Goal: Check status: Check status

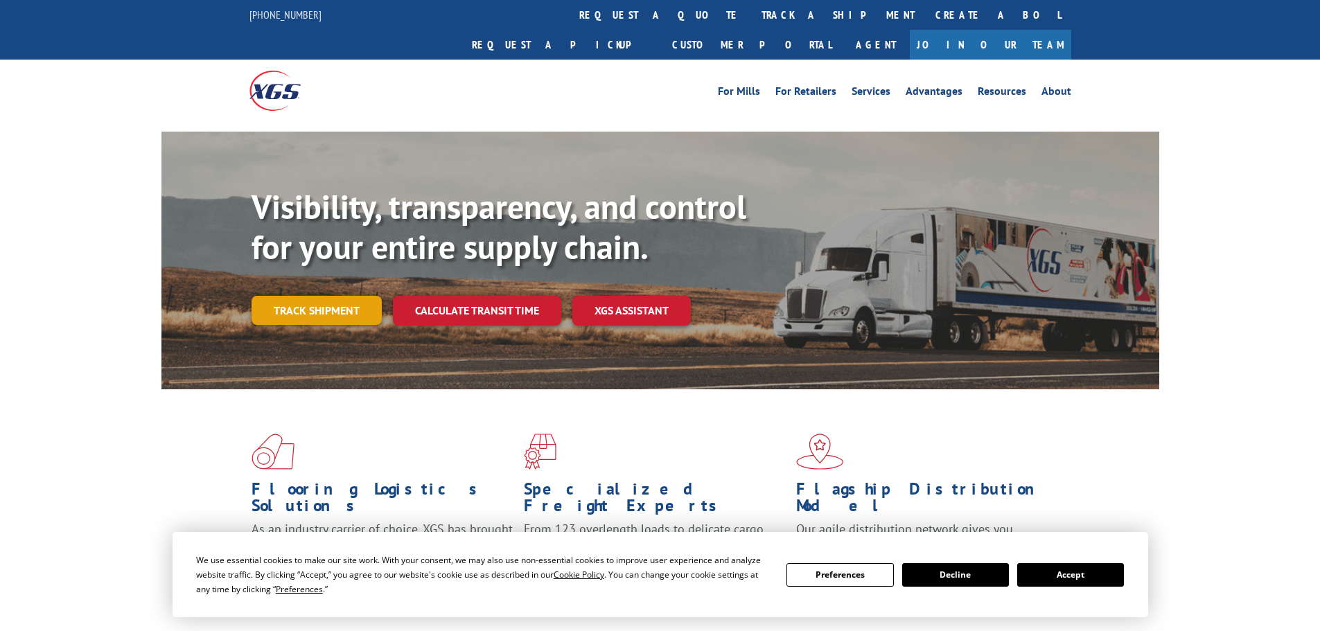
click at [305, 296] on link "Track shipment" at bounding box center [316, 310] width 130 height 29
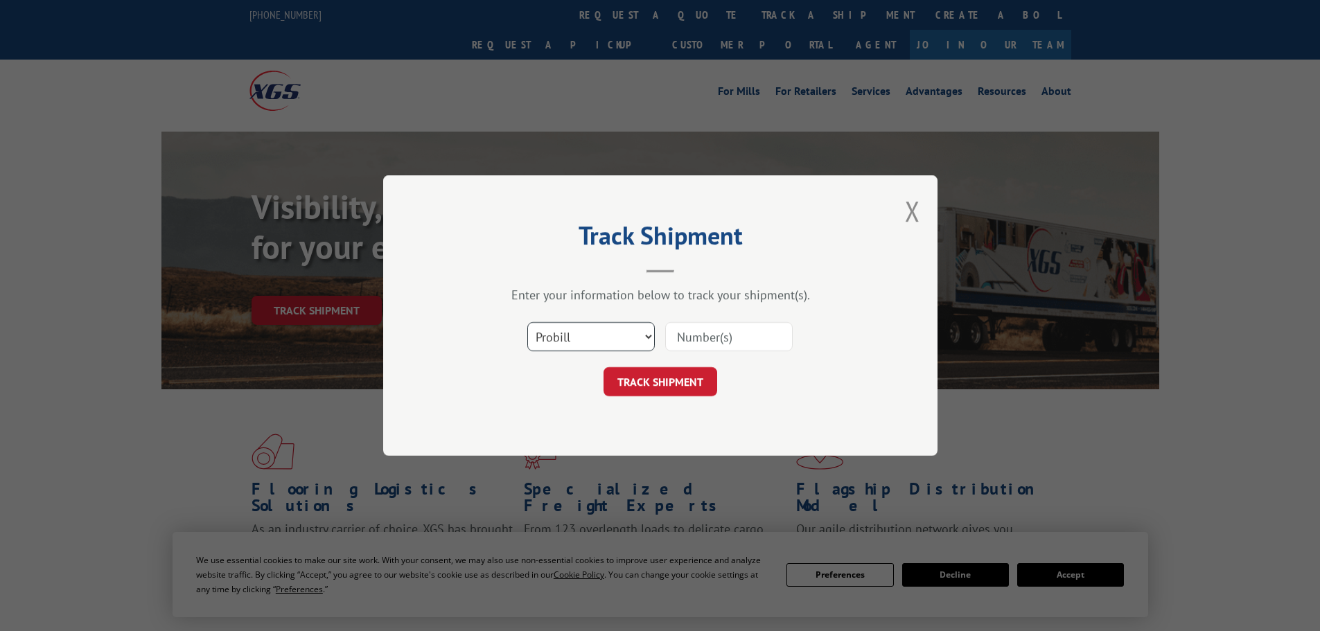
click at [587, 328] on select "Select category... Probill BOL PO" at bounding box center [590, 336] width 127 height 29
click at [701, 336] on input at bounding box center [728, 336] width 127 height 29
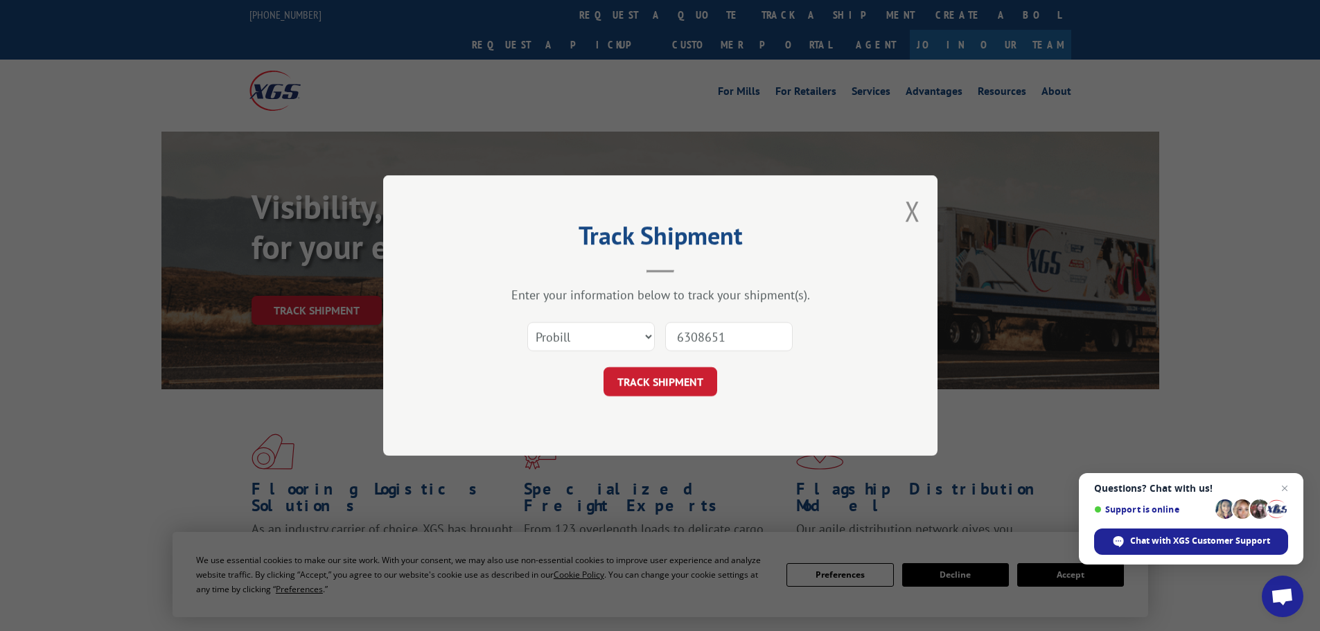
type input "6308651"
click at [603, 367] on button "TRACK SHIPMENT" at bounding box center [660, 381] width 114 height 29
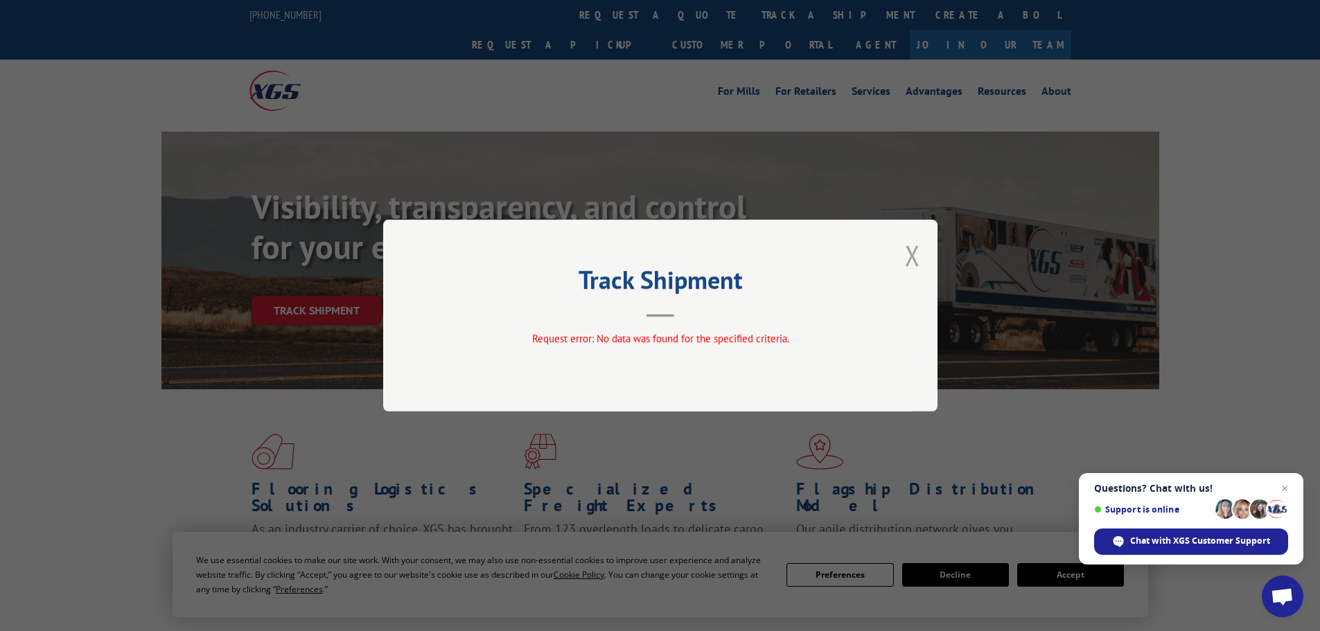
click at [912, 246] on button "Close modal" at bounding box center [912, 255] width 15 height 37
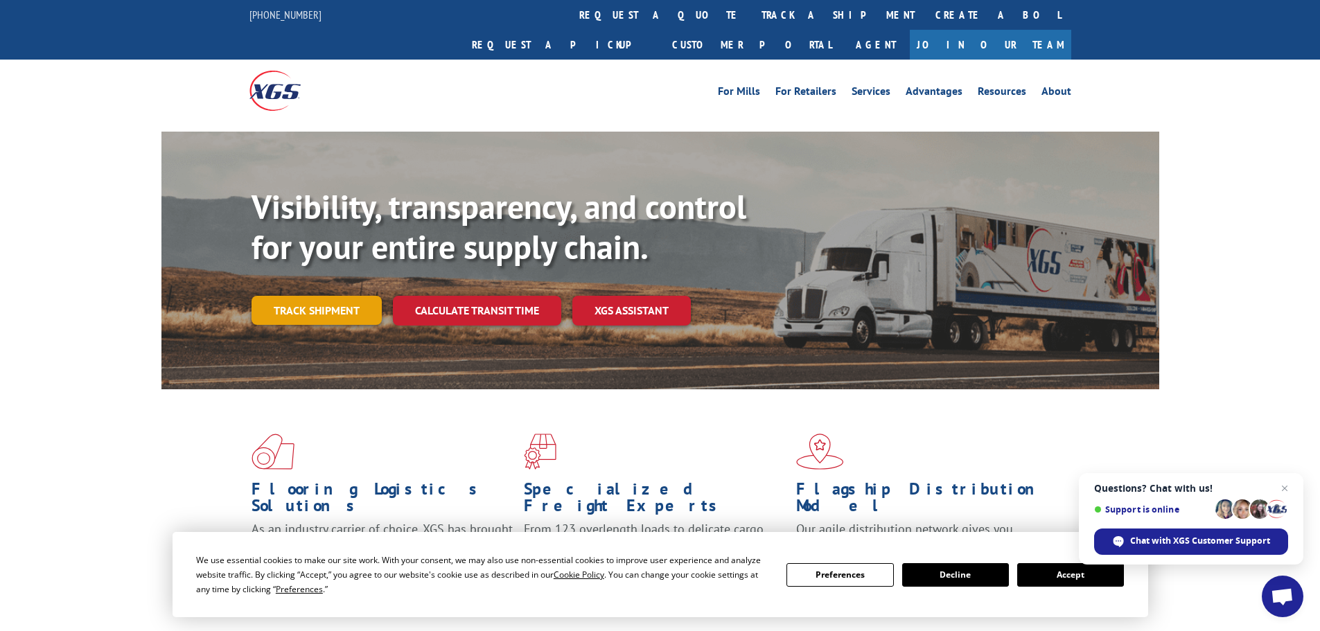
click at [318, 296] on link "Track shipment" at bounding box center [316, 310] width 130 height 29
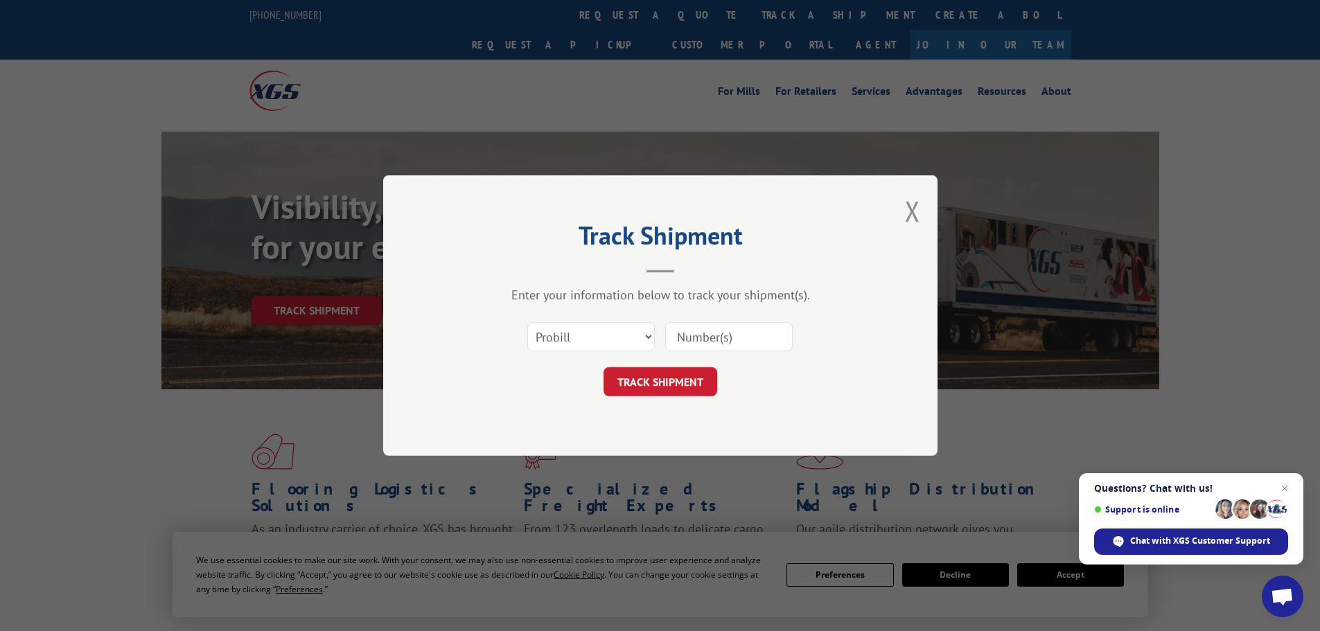
click at [714, 339] on input at bounding box center [728, 336] width 127 height 29
type input "9"
type input "6308677"
click at [664, 370] on button "TRACK SHIPMENT" at bounding box center [660, 381] width 114 height 29
